Goal: Task Accomplishment & Management: Complete application form

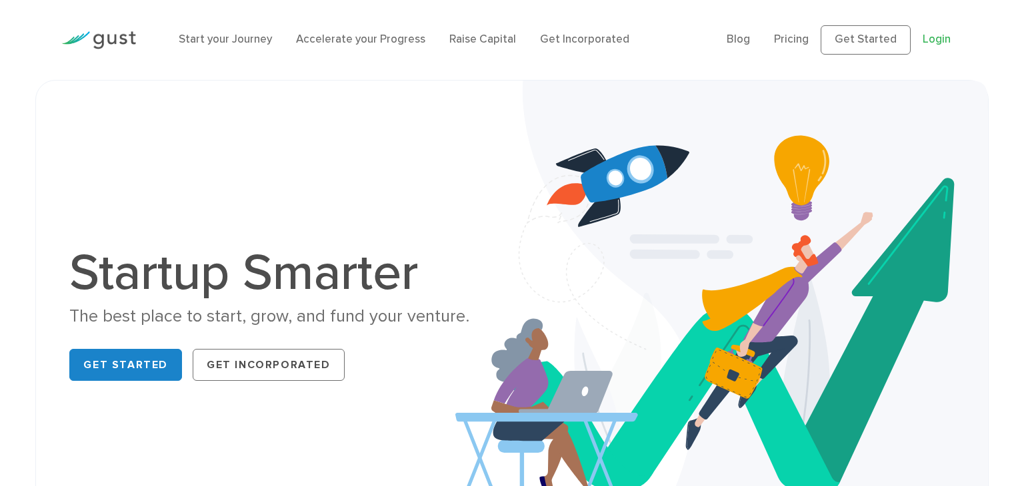
click at [936, 40] on link "Login" at bounding box center [936, 39] width 28 height 13
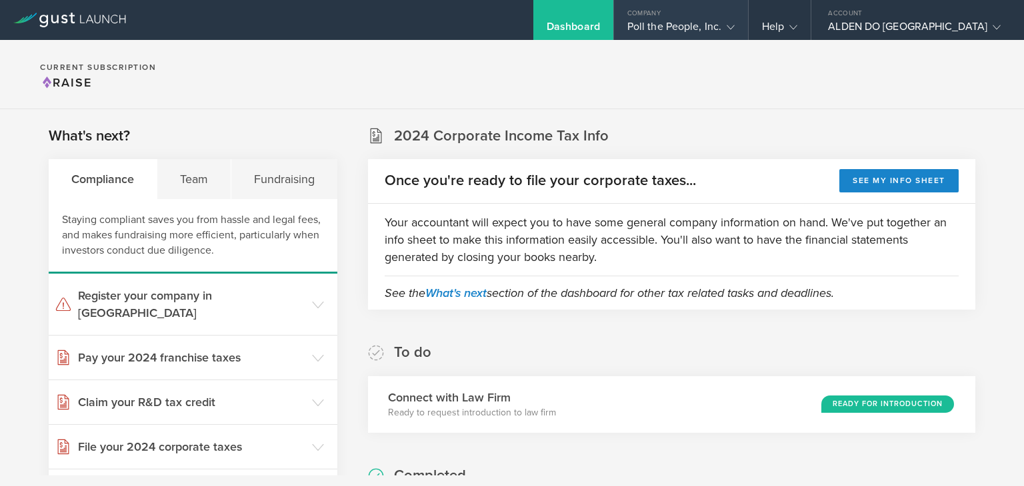
click at [734, 28] on icon at bounding box center [730, 27] width 8 height 8
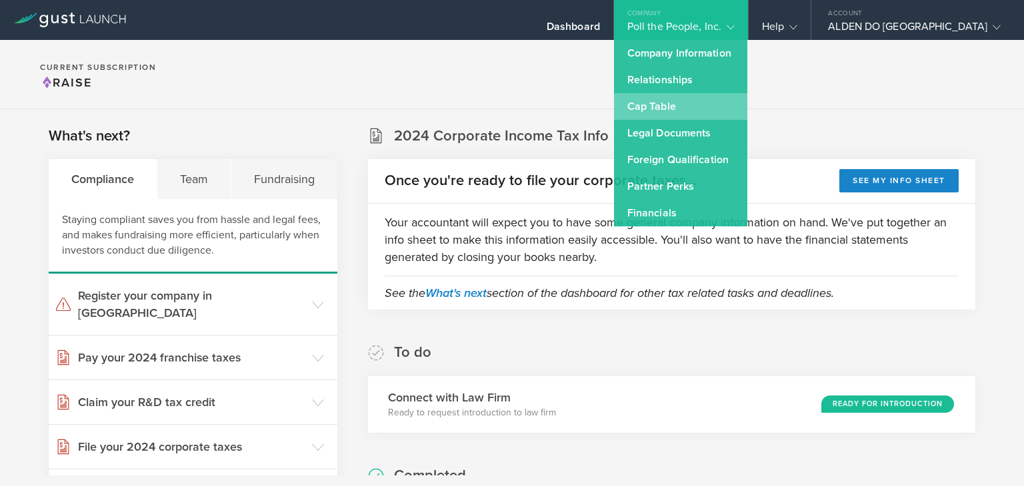
click at [732, 105] on link "Cap Table" at bounding box center [680, 106] width 133 height 27
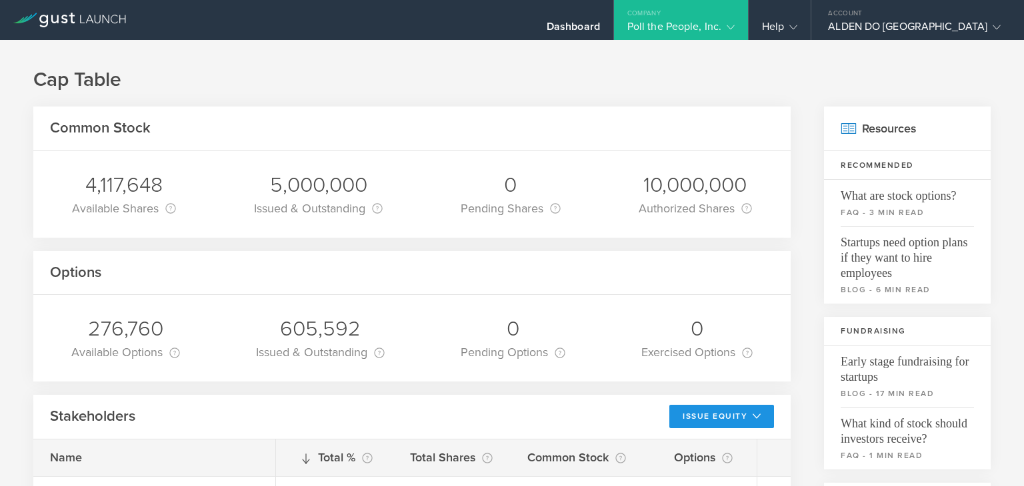
click at [749, 415] on icon at bounding box center [753, 416] width 13 height 9
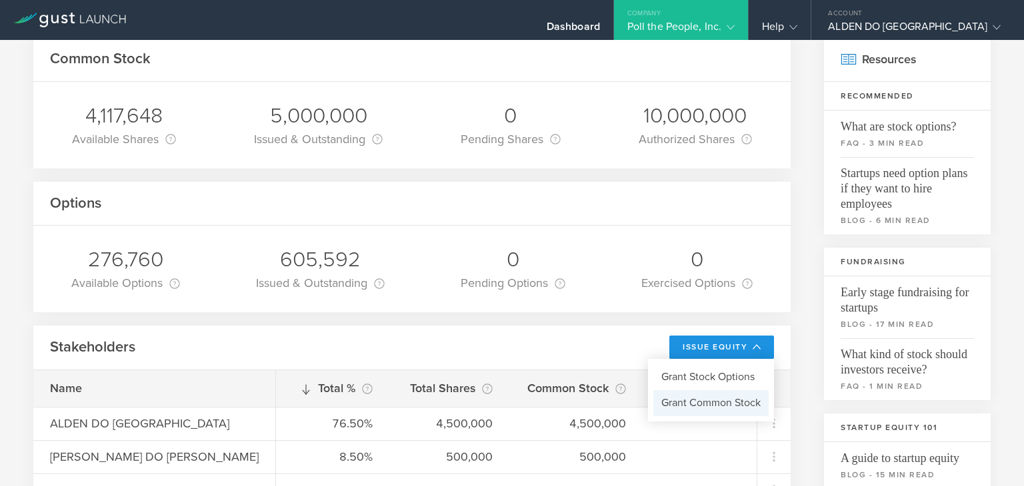
scroll to position [71, 0]
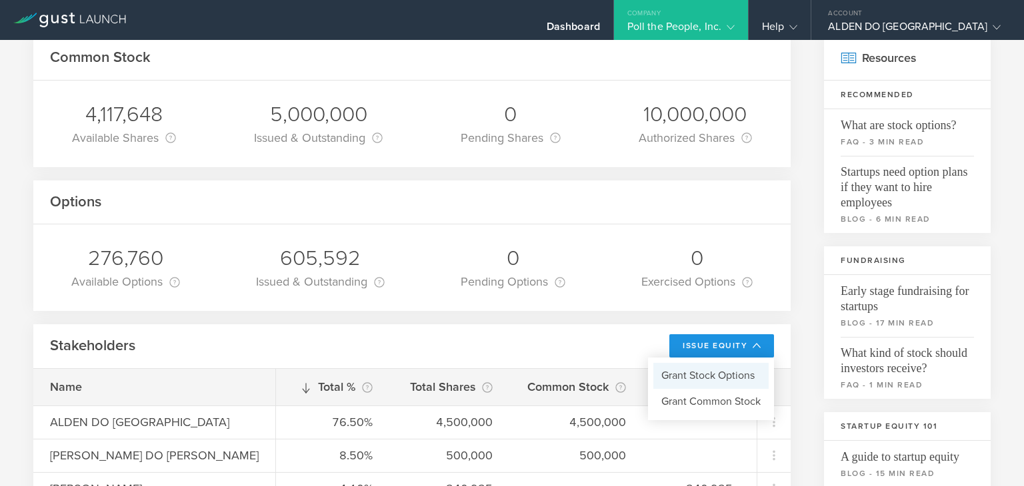
click at [734, 378] on li "Grant Stock Options" at bounding box center [710, 376] width 115 height 26
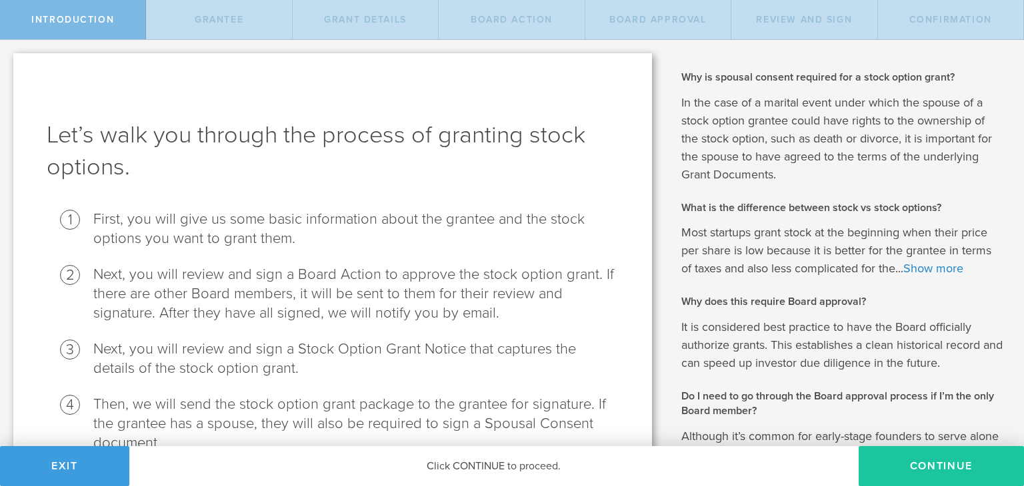
click at [909, 463] on button "Continue" at bounding box center [940, 466] width 165 height 40
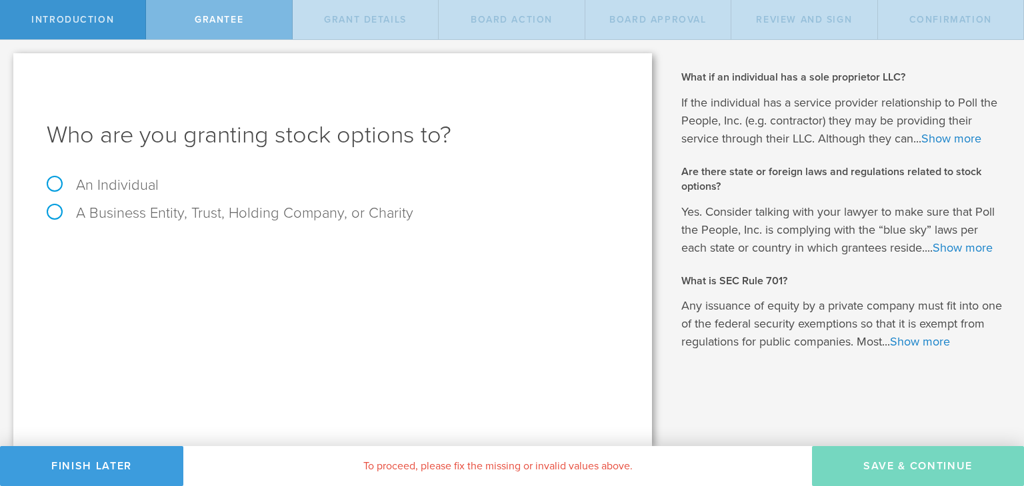
click at [123, 183] on label "An Individual" at bounding box center [103, 185] width 112 height 17
click at [9, 61] on input "An Individual" at bounding box center [4, 50] width 9 height 21
radio input "true"
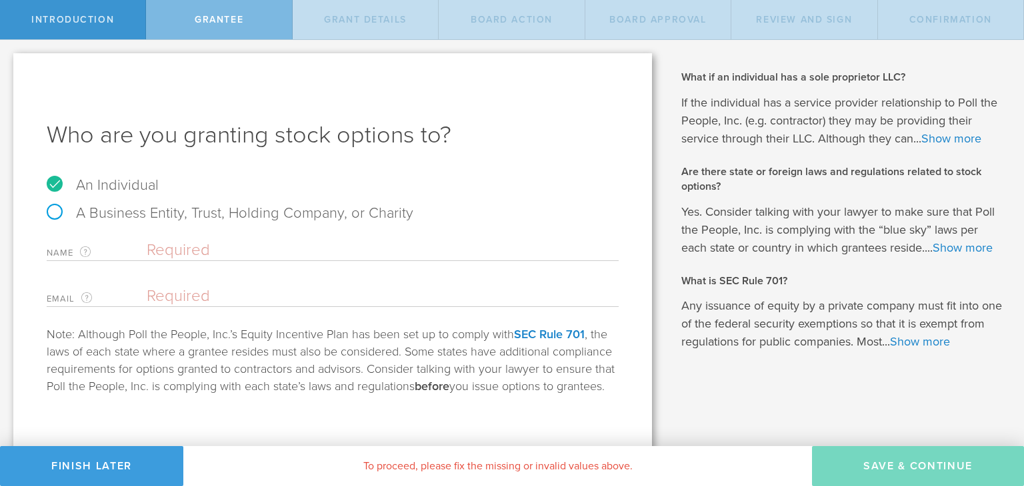
click at [181, 238] on div "Name The first and last name of the person that you are granting stock options …" at bounding box center [333, 247] width 572 height 27
click at [181, 249] on input "text" at bounding box center [383, 251] width 472 height 20
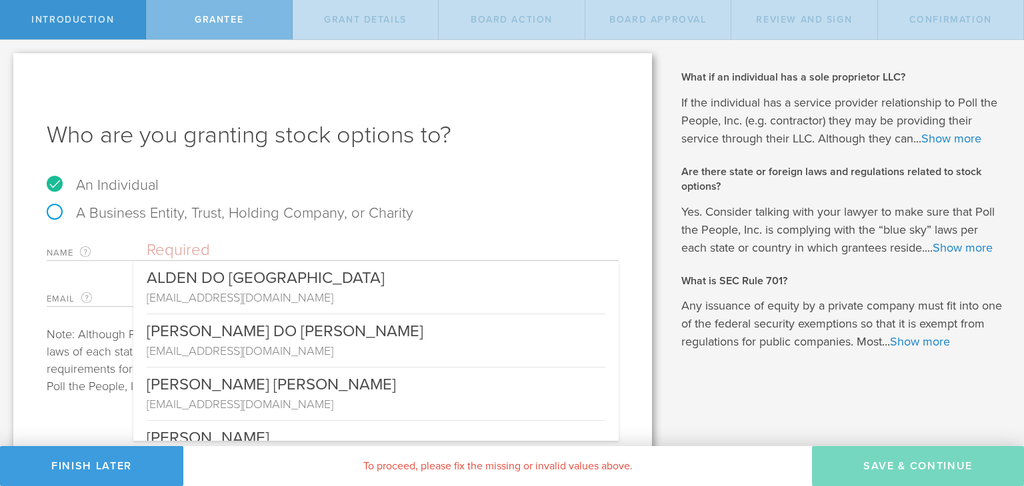
paste input "[PERSON_NAME]"
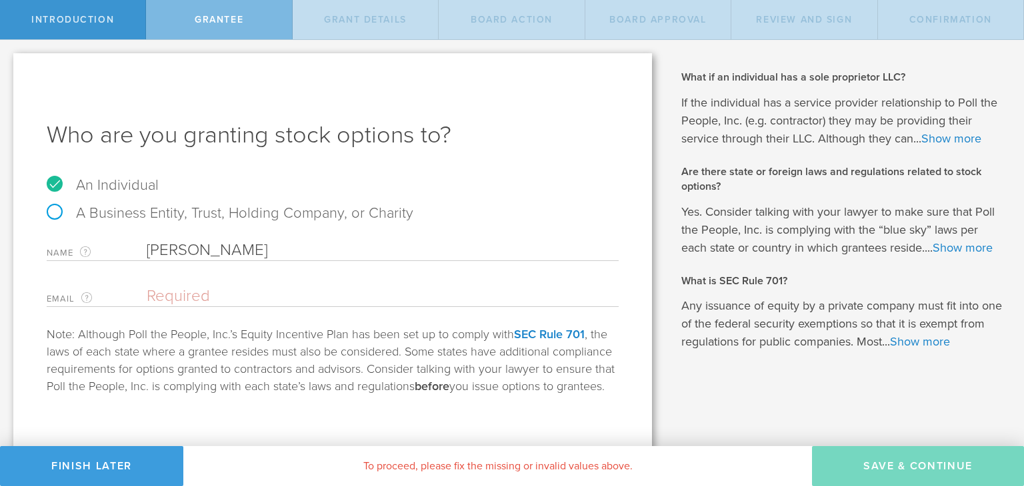
type input "[PERSON_NAME]"
click at [211, 291] on input "email" at bounding box center [379, 297] width 465 height 20
paste input "[EMAIL_ADDRESS][DOMAIN_NAME]"
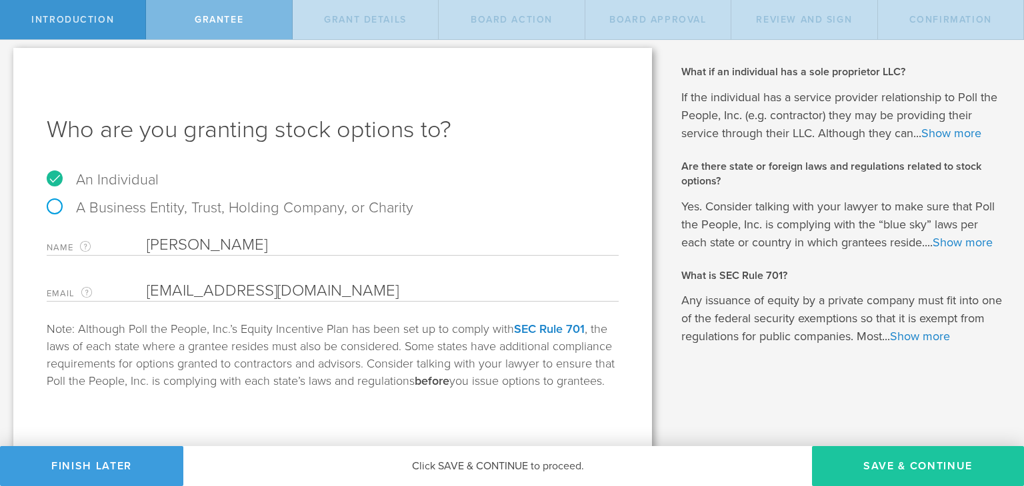
scroll to position [7, 0]
type input "[EMAIL_ADDRESS][DOMAIN_NAME]"
click at [934, 462] on button "Save & Continue" at bounding box center [918, 466] width 212 height 40
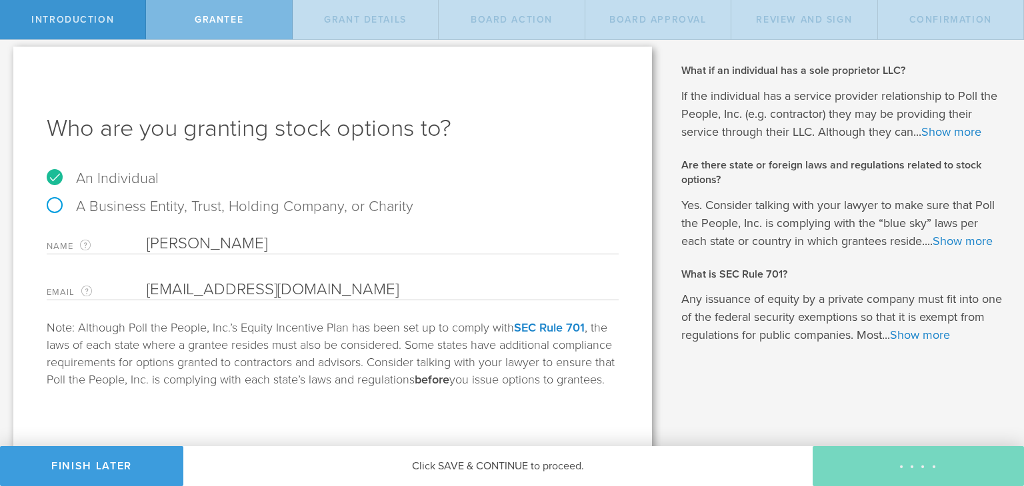
type input "48"
type input "12"
select select "none"
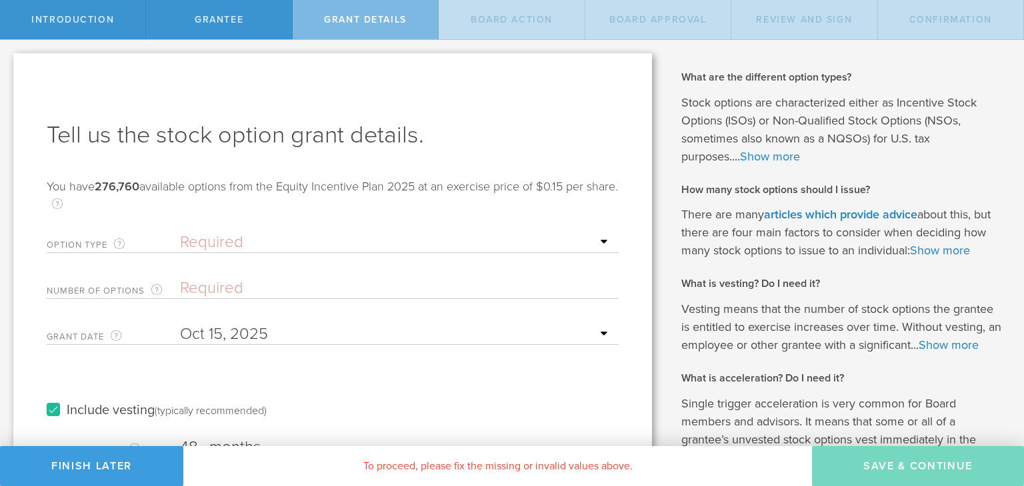
click at [286, 247] on select "Required ISO - Incentive stock option (for employees only) NSO - Non-qualified …" at bounding box center [396, 243] width 432 height 20
select select "iso"
click at [180, 233] on select "Required ISO - Incentive stock option (for employees only) NSO - Non-qualified …" at bounding box center [396, 243] width 432 height 20
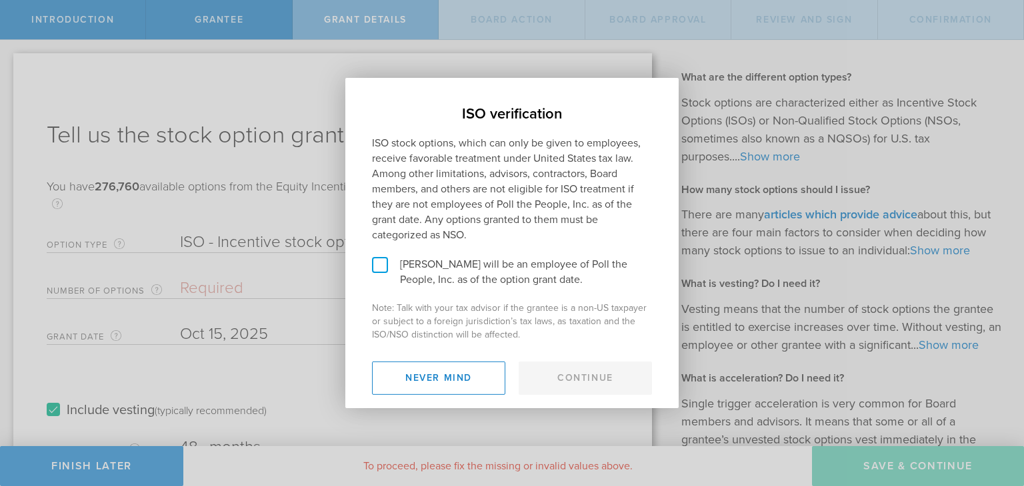
click at [442, 263] on label "[PERSON_NAME] will be an employee of Poll the People, Inc. as of the option gra…" at bounding box center [512, 272] width 280 height 31
click at [354, 99] on input "[PERSON_NAME] will be an employee of Poll the People, Inc. as of the option gra…" at bounding box center [349, 88] width 9 height 21
checkbox input "true"
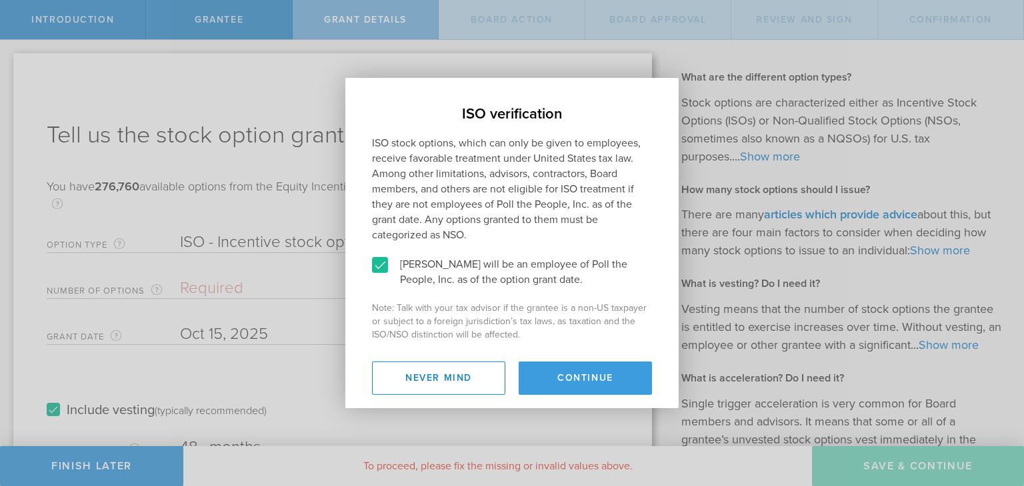
click at [602, 384] on button "Continue" at bounding box center [584, 378] width 133 height 33
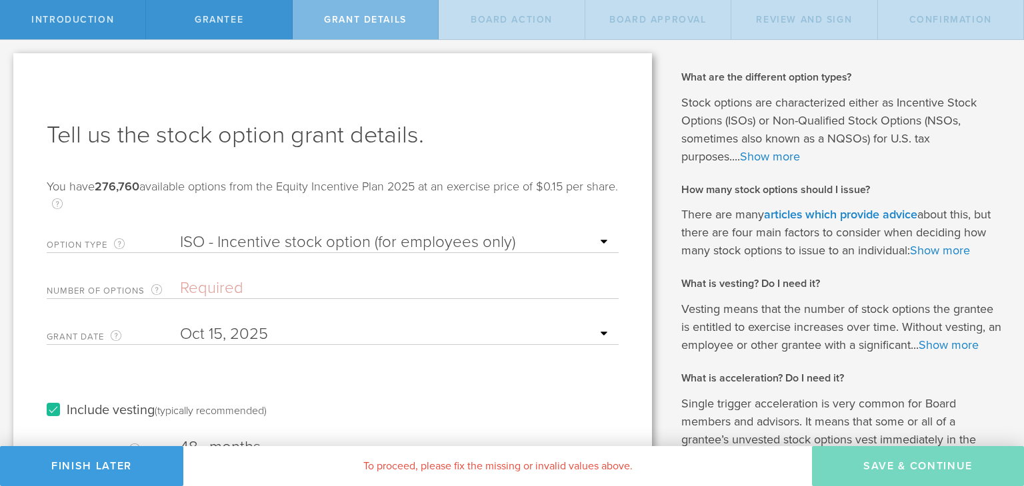
click at [203, 288] on input "Number of Options The total amount of stock options the company is granting to …" at bounding box center [396, 289] width 432 height 20
paste input "5000"
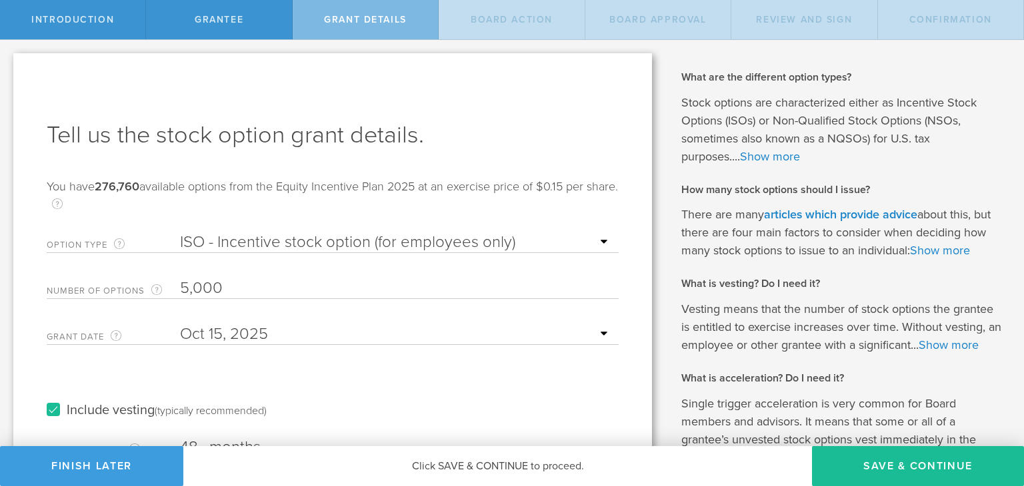
type input "5,000"
click at [253, 361] on form "Option Type ISOs, which receive generally favorable tax treatment, are reserved…" at bounding box center [333, 429] width 572 height 406
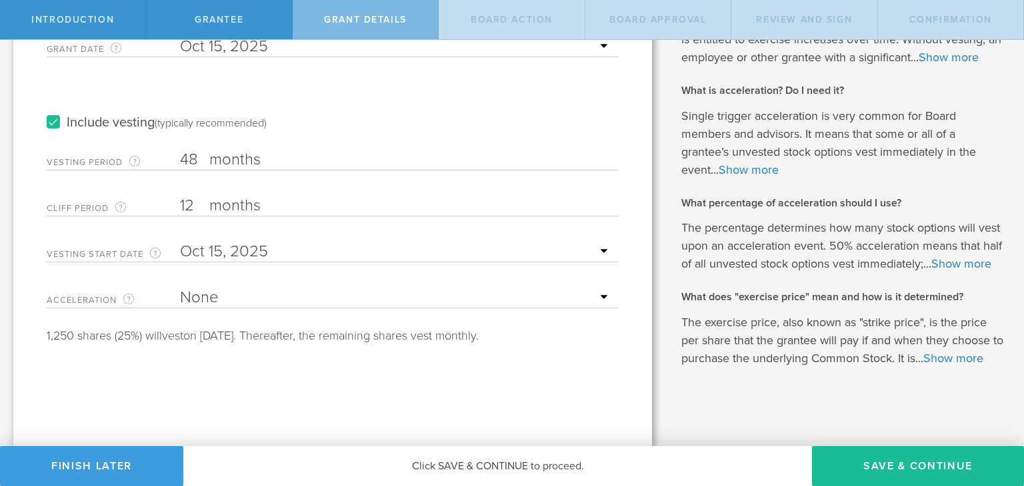
scroll to position [306, 0]
click at [896, 466] on button "Save & Continue" at bounding box center [918, 466] width 212 height 40
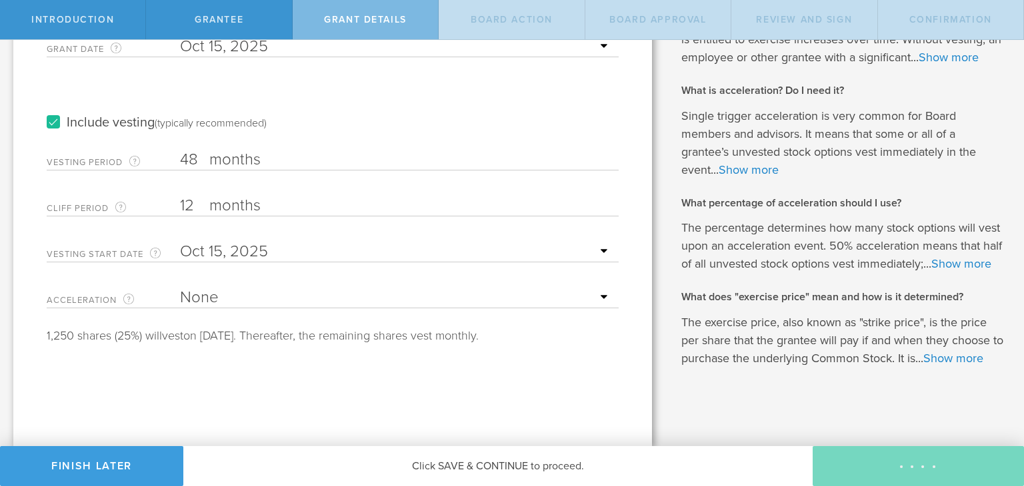
scroll to position [0, 0]
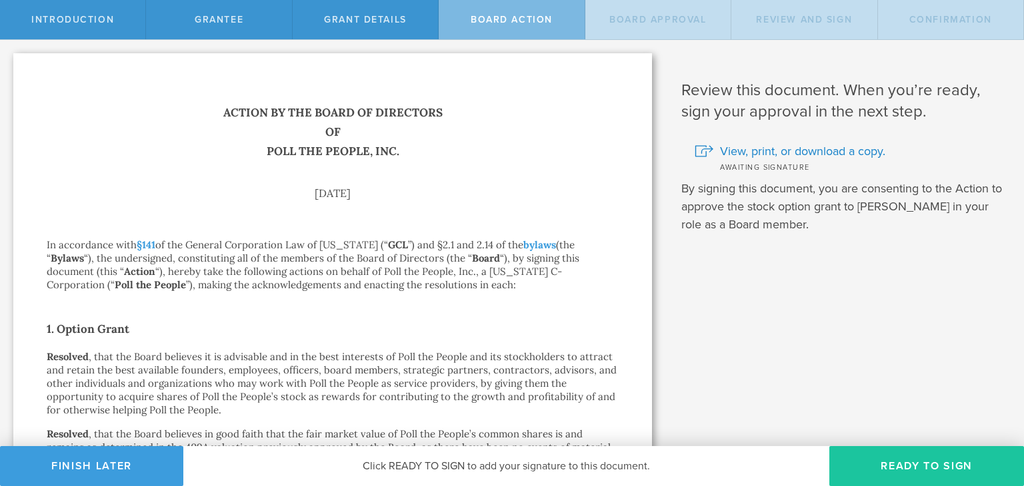
click at [912, 468] on button "Ready to Sign" at bounding box center [926, 466] width 195 height 40
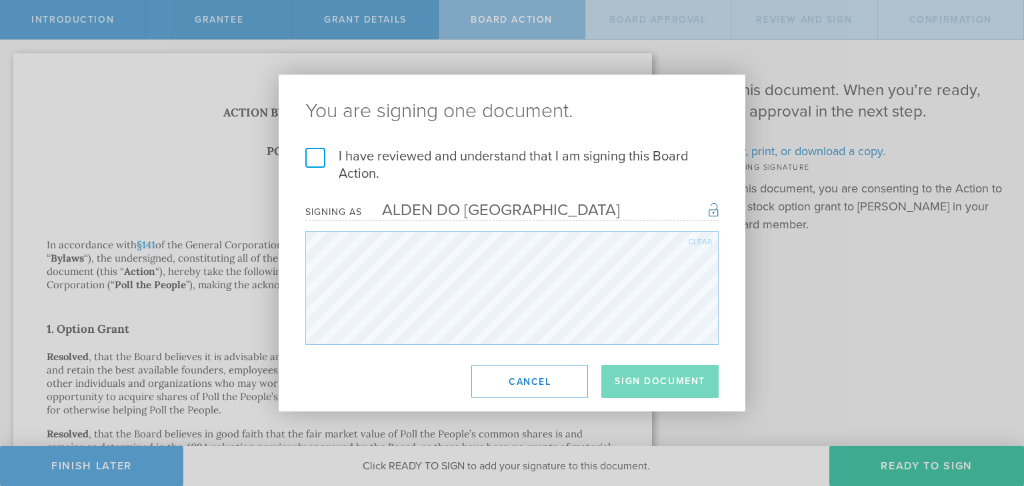
click at [313, 159] on label "I have reviewed and understand that I am signing this Board Action." at bounding box center [511, 165] width 413 height 35
click at [0, 0] on input "I have reviewed and understand that I am signing this Board Action." at bounding box center [0, 0] width 0 height 0
click at [674, 383] on button "Sign Document" at bounding box center [659, 381] width 117 height 33
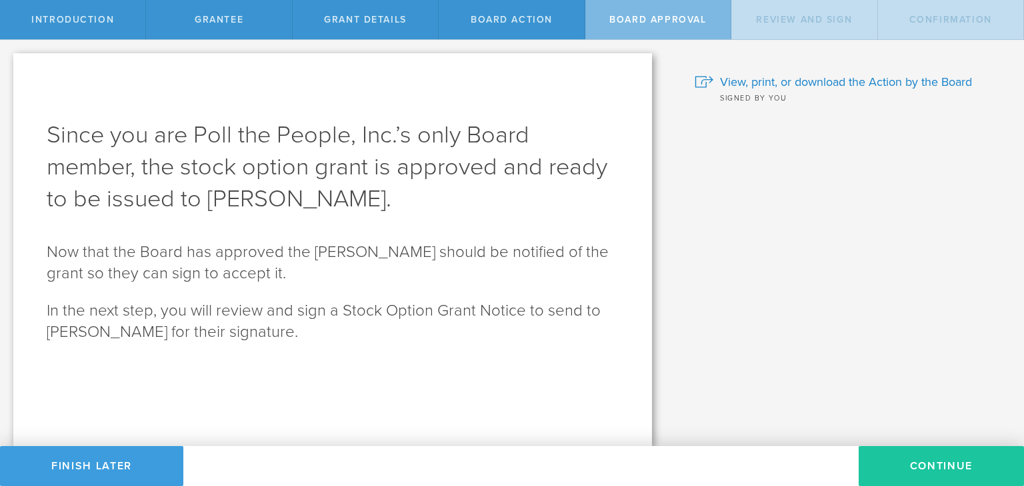
click at [918, 473] on button "Continue" at bounding box center [940, 466] width 165 height 40
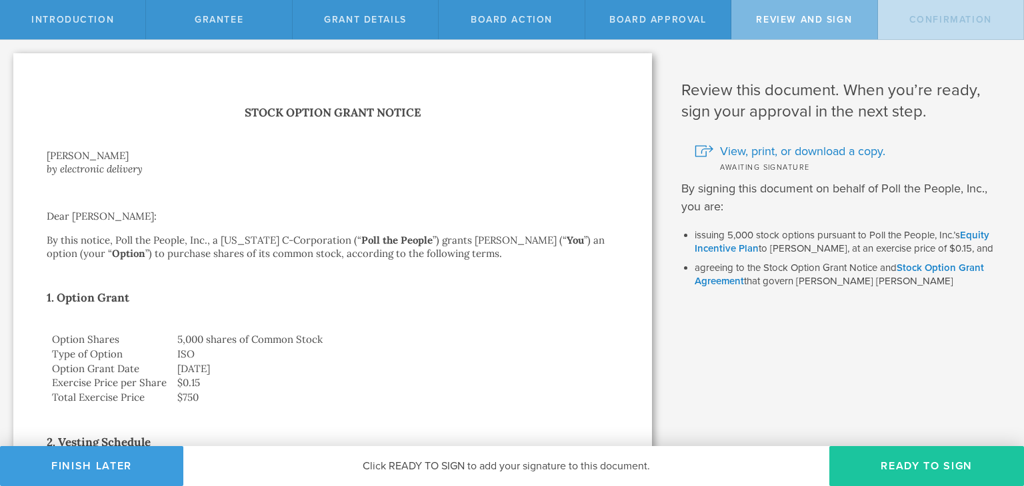
click at [908, 466] on button "Ready to Sign" at bounding box center [926, 466] width 195 height 40
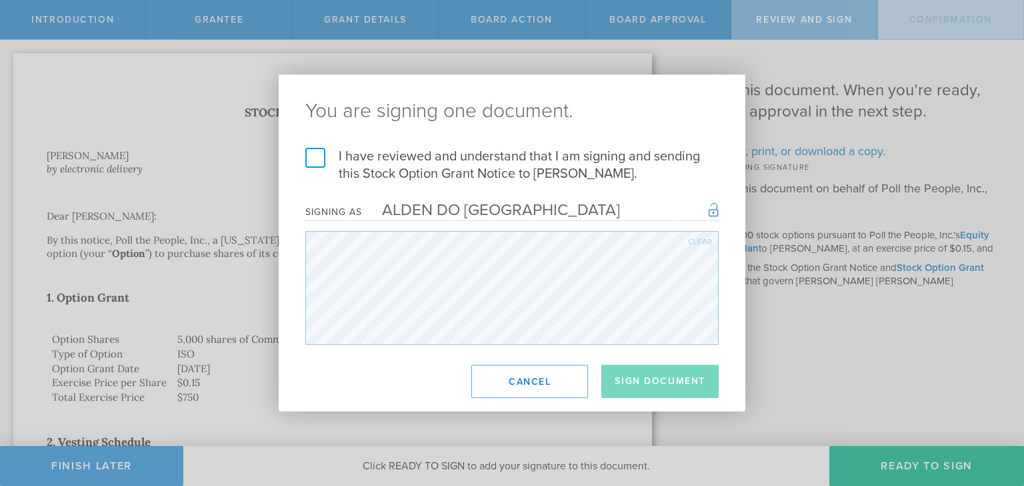
click at [341, 152] on label "I have reviewed and understand that I am signing and sending this Stock Option …" at bounding box center [511, 165] width 413 height 35
click at [0, 0] on input "I have reviewed and understand that I am signing and sending this Stock Option …" at bounding box center [0, 0] width 0 height 0
click at [641, 386] on button "Sign Document" at bounding box center [659, 381] width 117 height 33
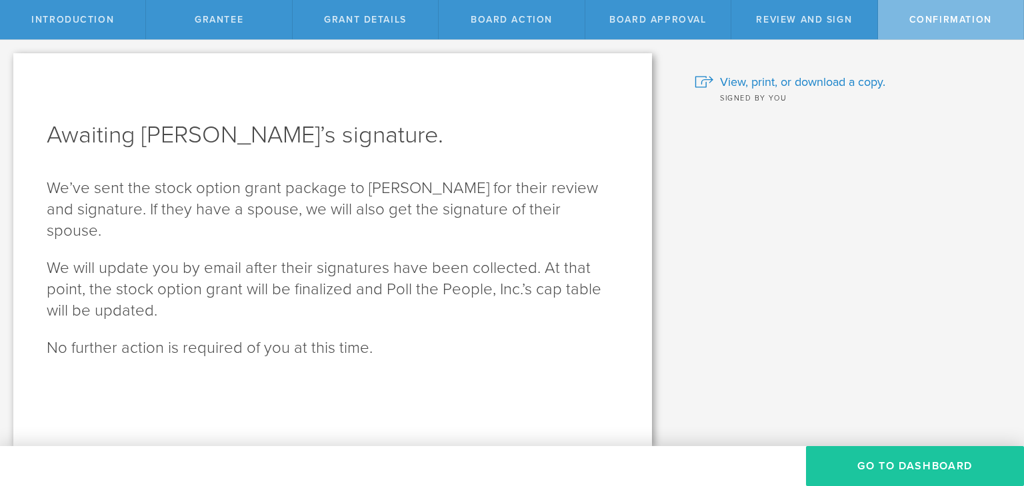
click at [928, 467] on button "Go To Dashboard" at bounding box center [915, 466] width 218 height 40
